Goal: Information Seeking & Learning: Find specific fact

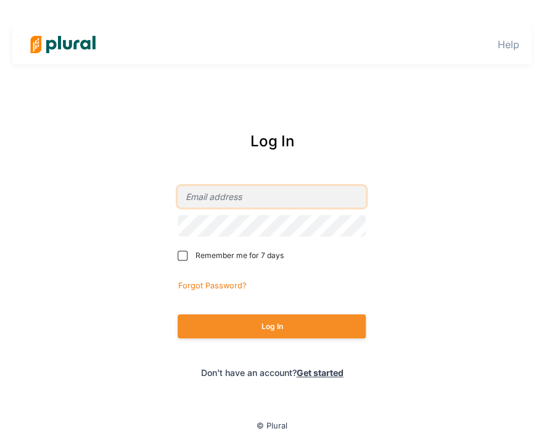
type input "[PERSON_NAME][EMAIL_ADDRESS][PERSON_NAME][DOMAIN_NAME]"
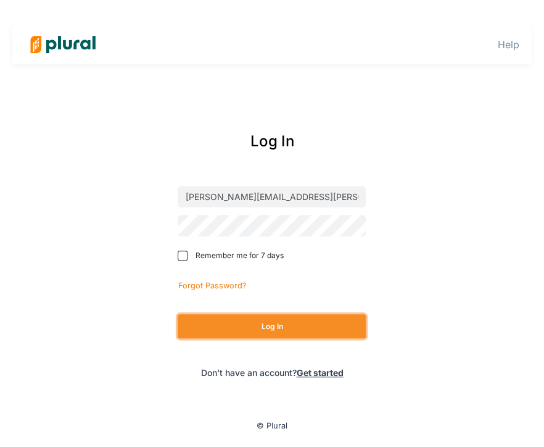
click at [275, 333] on button "Log In" at bounding box center [272, 326] width 188 height 24
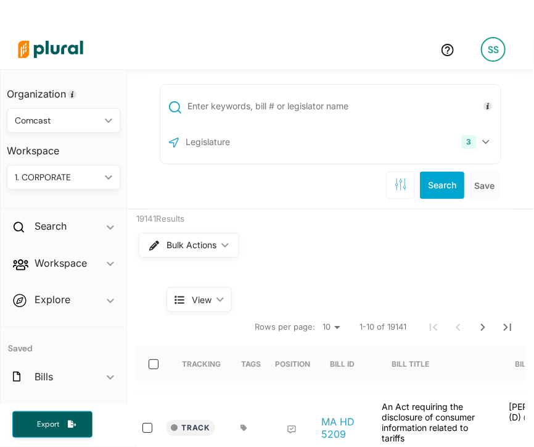
click at [237, 103] on input "text" at bounding box center [342, 105] width 312 height 23
type input "sb 53"
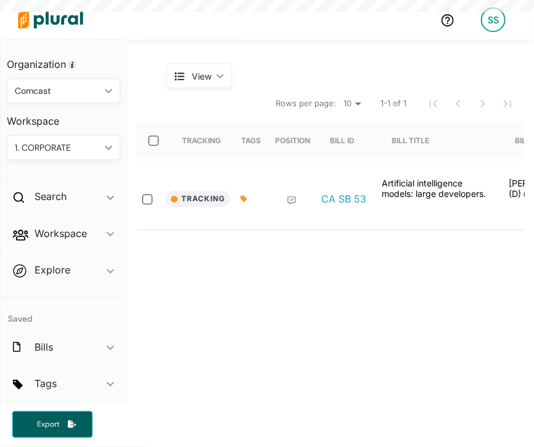
scroll to position [193, 0]
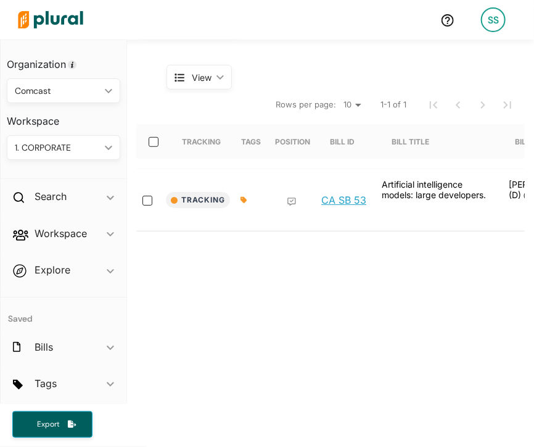
click at [341, 200] on link "CA SB 53" at bounding box center [344, 200] width 45 height 12
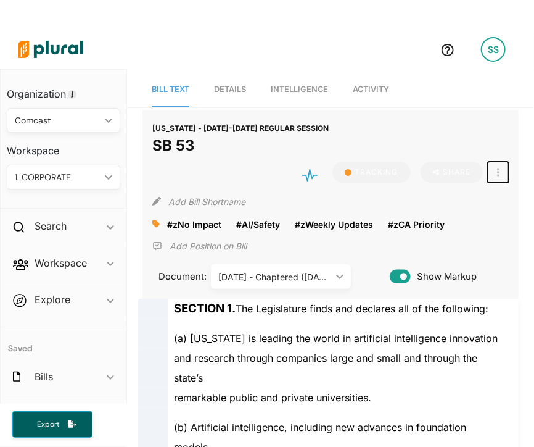
click at [497, 173] on icon "button" at bounding box center [498, 172] width 2 height 10
click at [498, 223] on icon at bounding box center [502, 227] width 9 height 9
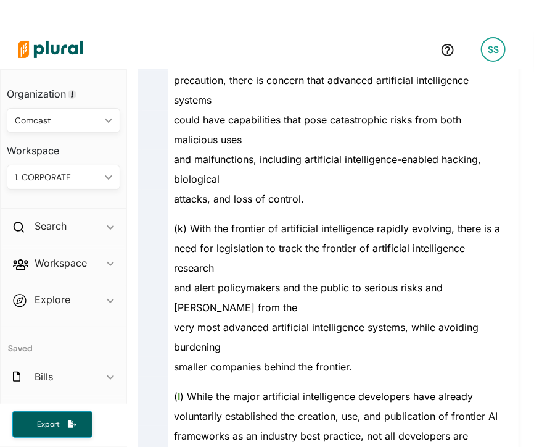
scroll to position [1096, 0]
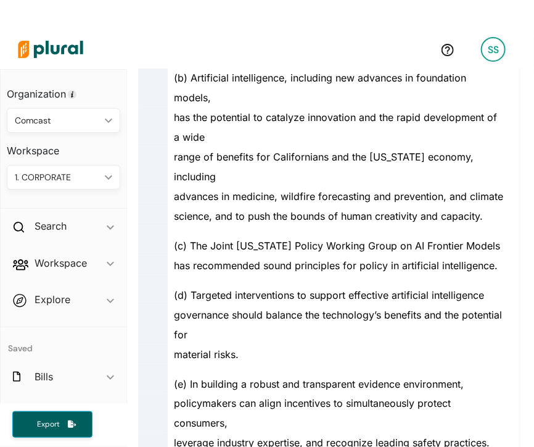
scroll to position [172, 0]
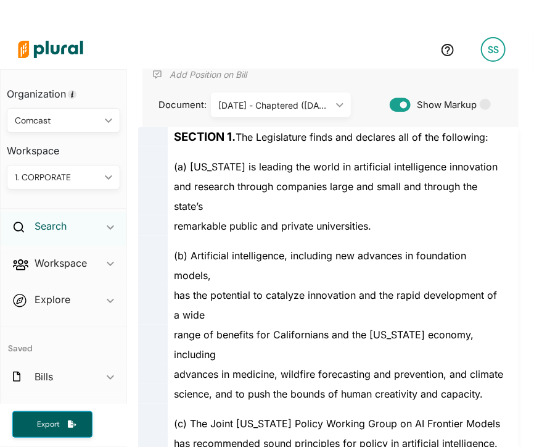
click at [57, 224] on h2 "Search" at bounding box center [51, 226] width 32 height 14
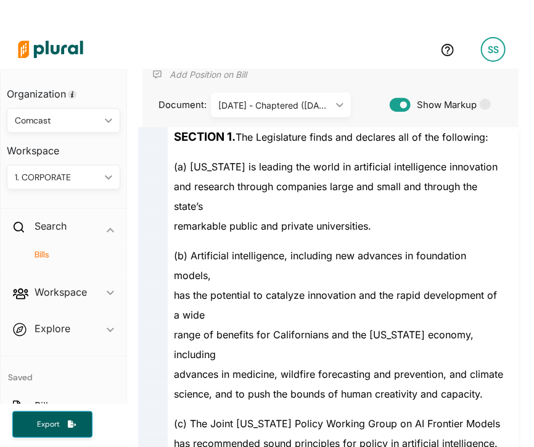
click at [41, 246] on div "Bills" at bounding box center [64, 260] width 126 height 29
click at [41, 251] on h4 "Bills" at bounding box center [66, 255] width 95 height 12
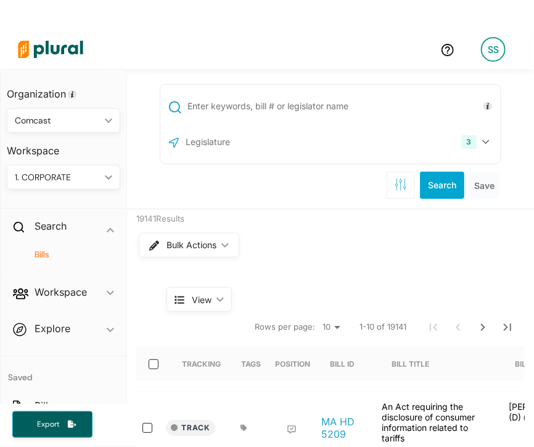
scroll to position [65, 0]
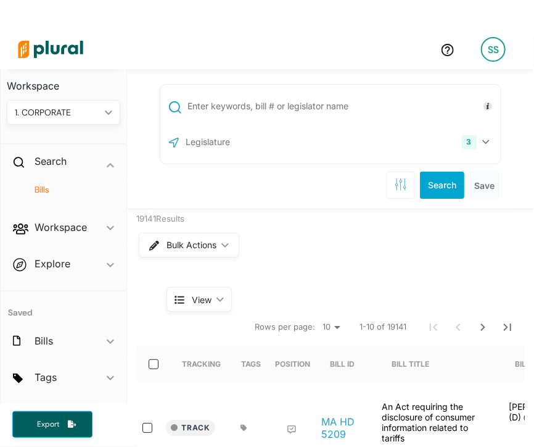
click at [238, 115] on input "text" at bounding box center [342, 105] width 312 height 23
type input "ab 406"
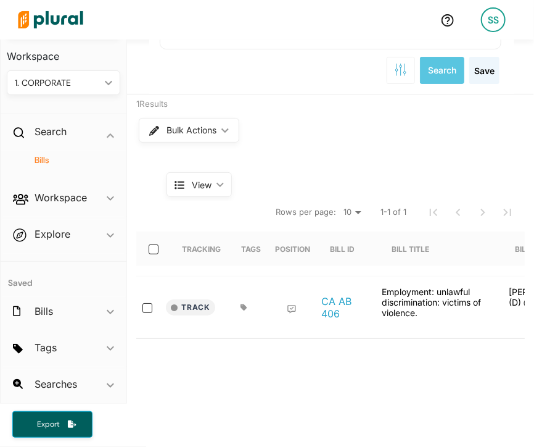
click at [404, 152] on div "1 Results Bulk Actions ic_keyboard_arrow_down View ic_keyboard_arrow_down" at bounding box center [330, 147] width 407 height 106
click at [333, 303] on link "CA AB 406" at bounding box center [345, 307] width 47 height 25
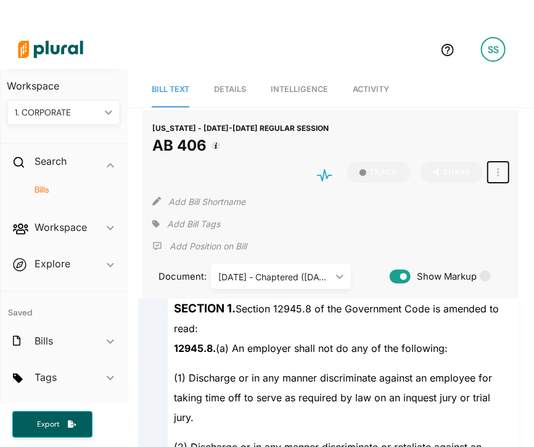
click at [488, 165] on button "button" at bounding box center [498, 172] width 21 height 21
click at [489, 217] on link "View Source" at bounding box center [543, 228] width 108 height 28
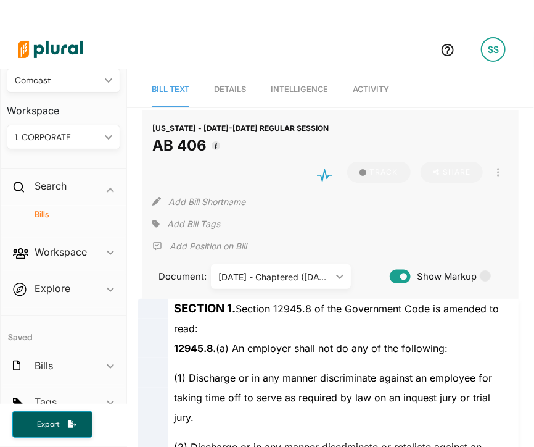
click at [46, 223] on div "Bills" at bounding box center [64, 219] width 126 height 29
click at [43, 216] on h4 "Bills" at bounding box center [66, 215] width 95 height 12
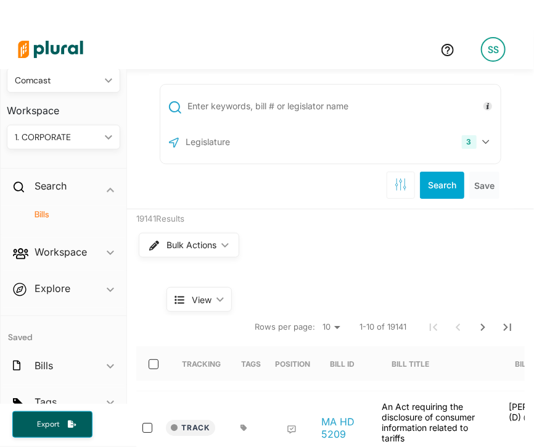
click at [277, 106] on input "text" at bounding box center [342, 105] width 312 height 23
type input "sb 399"
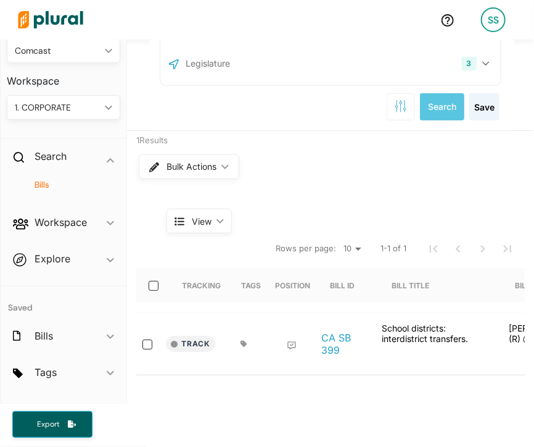
click at [234, 57] on input "text" at bounding box center [251, 63] width 132 height 23
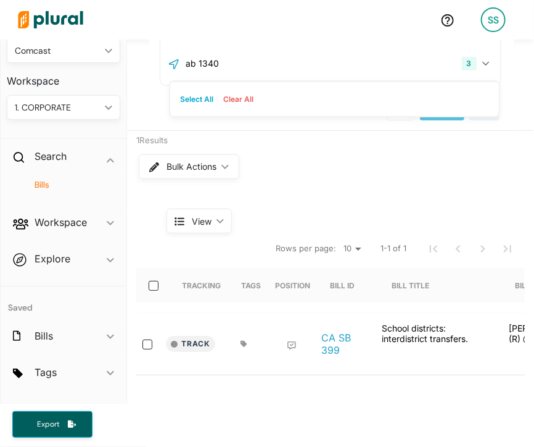
type input "ab 1340"
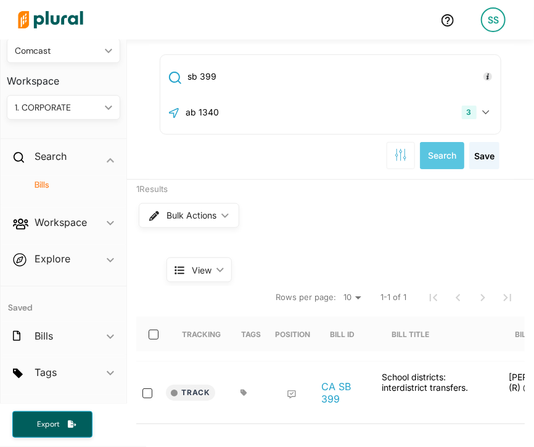
click at [247, 104] on input "ab 1340" at bounding box center [251, 112] width 132 height 23
click at [246, 83] on input "sb 399" at bounding box center [342, 76] width 312 height 23
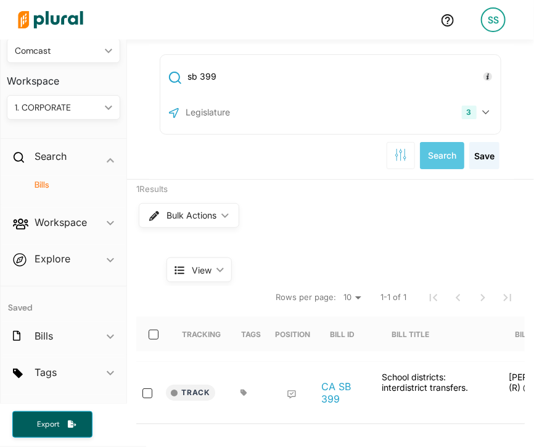
click at [246, 83] on input "sb 399" at bounding box center [342, 76] width 312 height 23
click at [239, 68] on input "ab 1340" at bounding box center [342, 76] width 312 height 23
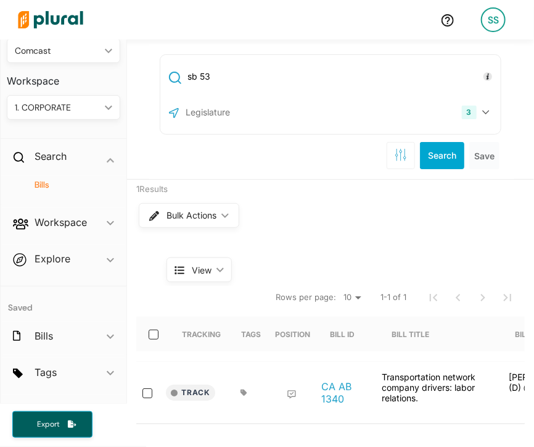
type input "sb 53"
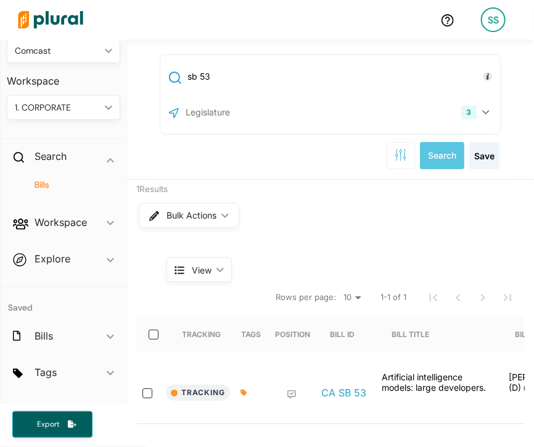
scroll to position [200, 0]
